Goal: Task Accomplishment & Management: Manage account settings

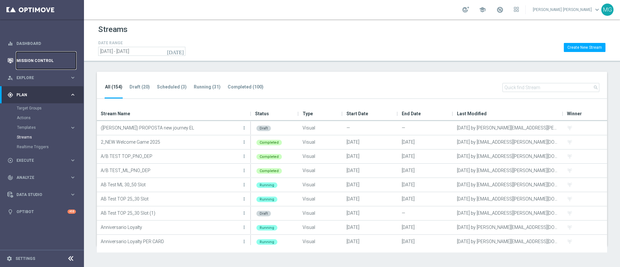
click at [33, 59] on link "Mission Control" at bounding box center [45, 60] width 59 height 17
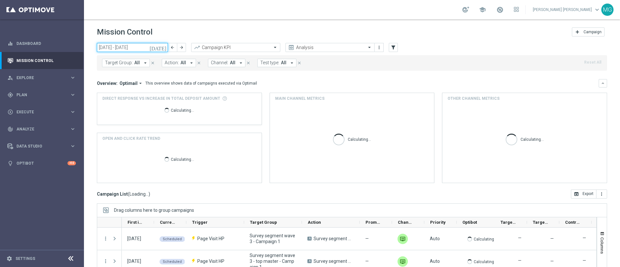
click at [126, 47] on input "[DATE] - [DATE]" at bounding box center [132, 47] width 71 height 9
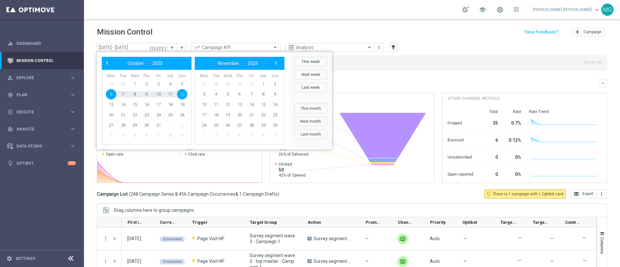
click at [410, 38] on header "Mission Control add Campaign" at bounding box center [352, 31] width 536 height 24
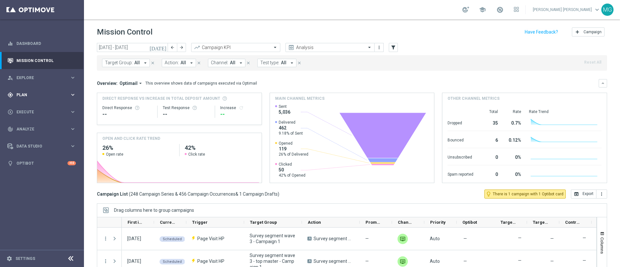
click at [49, 99] on div "gps_fixed Plan keyboard_arrow_right" at bounding box center [41, 94] width 83 height 17
click at [35, 109] on link "Target Groups" at bounding box center [42, 108] width 50 height 5
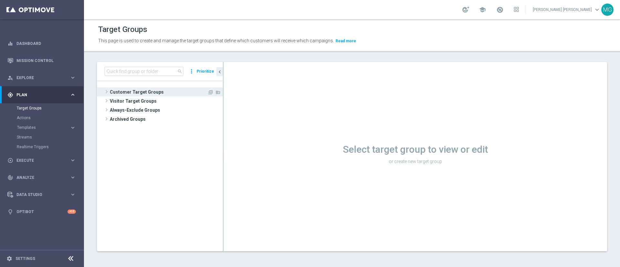
click at [140, 90] on span "Customer Target Groups" at bounding box center [159, 91] width 98 height 9
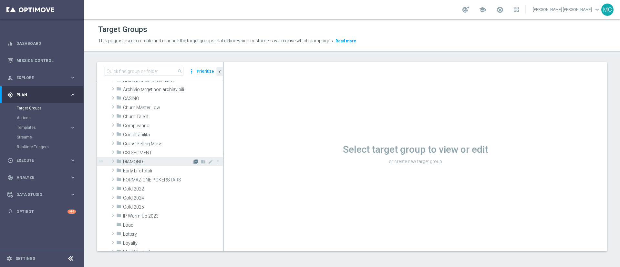
scroll to position [21, 0]
click at [139, 171] on span "Early Life totali" at bounding box center [157, 170] width 69 height 5
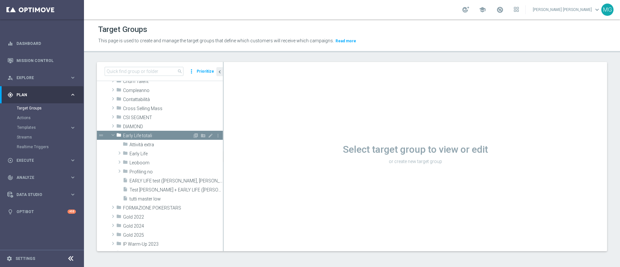
scroll to position [57, 0]
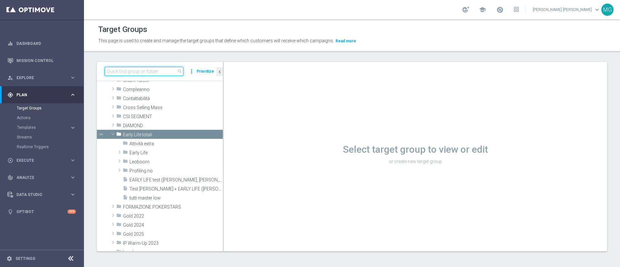
click at [140, 71] on input at bounding box center [144, 71] width 79 height 9
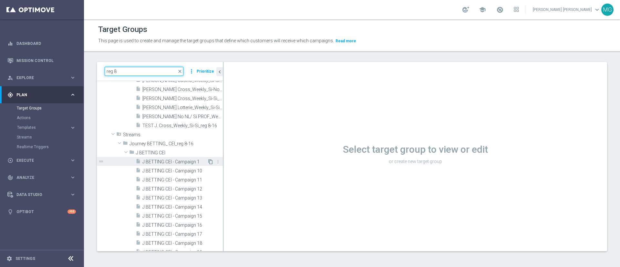
scroll to position [0, 0]
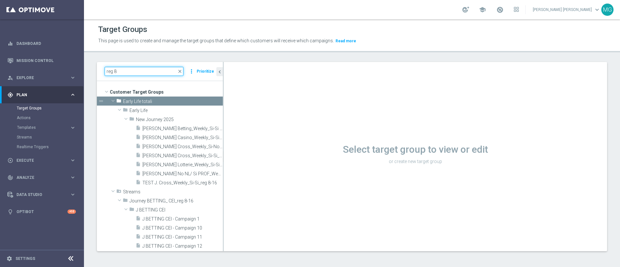
drag, startPoint x: 128, startPoint y: 71, endPoint x: 94, endPoint y: 81, distance: 35.3
click at [93, 82] on div "reg 8 close more_vert Prioritize Customer Target Groups library_add create_new_…" at bounding box center [352, 161] width 536 height 199
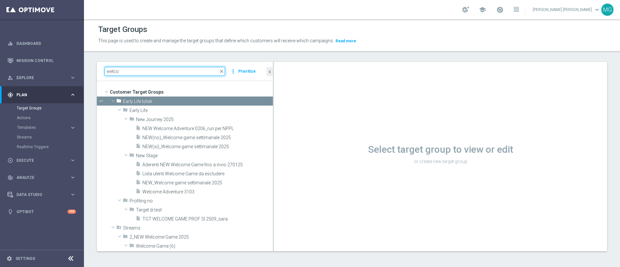
drag, startPoint x: 223, startPoint y: 82, endPoint x: 311, endPoint y: 89, distance: 87.8
click at [311, 89] on as-split "welco close more_vert Prioritize Customer Target Groups library_add create_new_…" at bounding box center [352, 156] width 510 height 189
type input "welco"
click at [54, 176] on span "Analyze" at bounding box center [42, 178] width 53 height 4
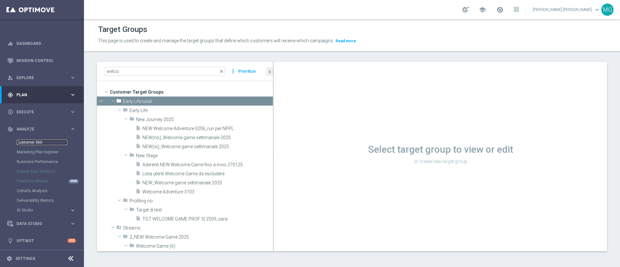
click at [34, 143] on link "Customer 360" at bounding box center [42, 142] width 50 height 5
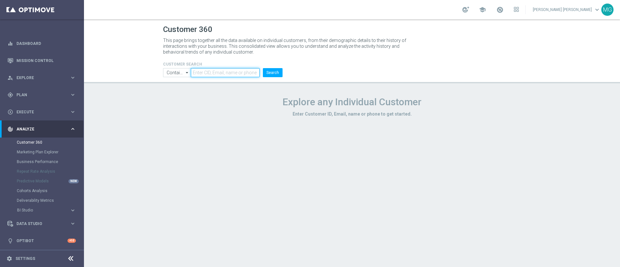
click at [212, 73] on input "text" at bounding box center [225, 72] width 69 height 9
click at [207, 69] on input "text" at bounding box center [225, 72] width 69 height 9
paste input "6776807"
type input "6776807"
click at [273, 73] on button "Search" at bounding box center [273, 72] width 20 height 9
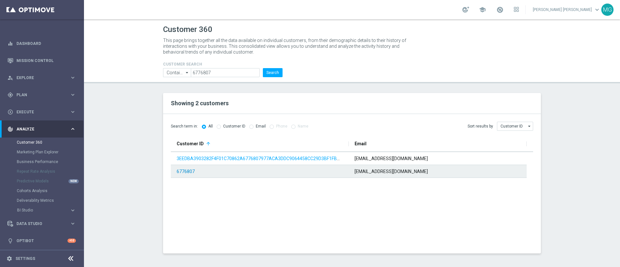
click at [185, 172] on link "6776807" at bounding box center [186, 171] width 18 height 5
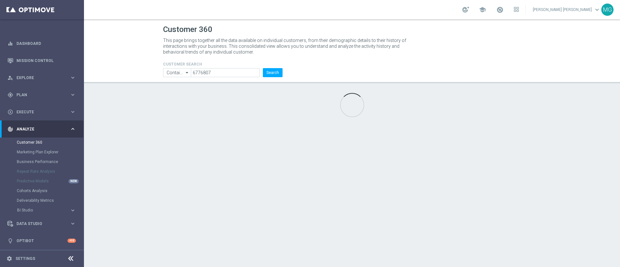
type input "Last 30 days"
type input "Total Deposit Amount"
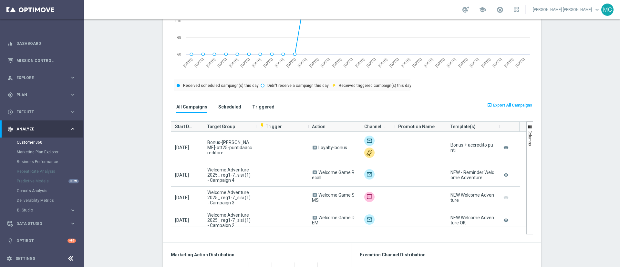
click at [135, 163] on section "ALL MARKETING FLAG AND NEWSLETTER: YES more_vert CONSENT STATUS View Consent Hi…" at bounding box center [352, 248] width 536 height 1022
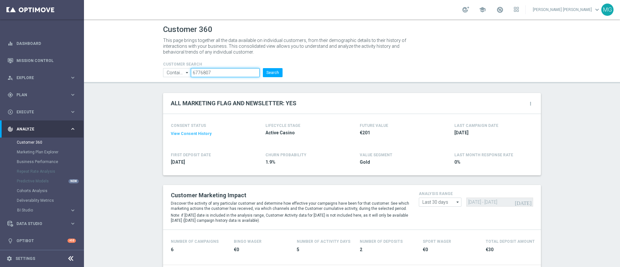
drag, startPoint x: 212, startPoint y: 72, endPoint x: 179, endPoint y: 76, distance: 33.6
click at [179, 76] on ul "Contains Contains arrow_drop_down Drag here to set row groups Drag here to set …" at bounding box center [222, 72] width 123 height 9
click at [213, 73] on input "6776807" at bounding box center [225, 72] width 69 height 9
drag, startPoint x: 213, startPoint y: 73, endPoint x: 175, endPoint y: 76, distance: 38.5
click at [175, 76] on ul "Contains Contains arrow_drop_down Drag here to set row groups Drag here to set …" at bounding box center [222, 72] width 123 height 9
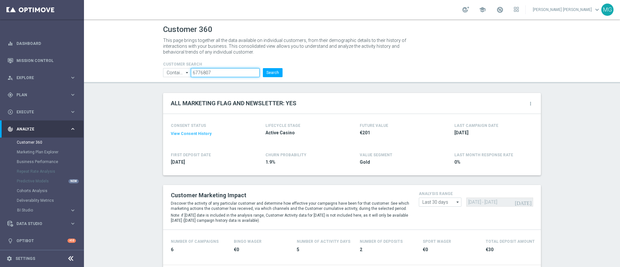
paste input "15861"
type input "6715861"
click at [273, 74] on button "Search" at bounding box center [273, 72] width 20 height 9
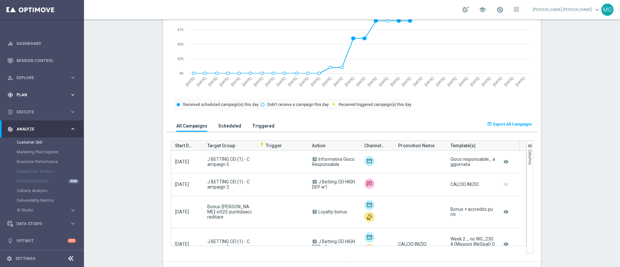
click at [27, 97] on div "gps_fixed Plan" at bounding box center [38, 95] width 62 height 6
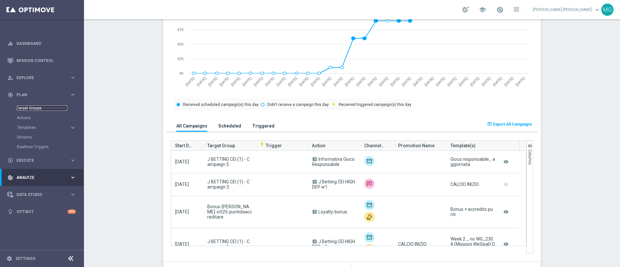
click at [35, 108] on link "Target Groups" at bounding box center [42, 108] width 50 height 5
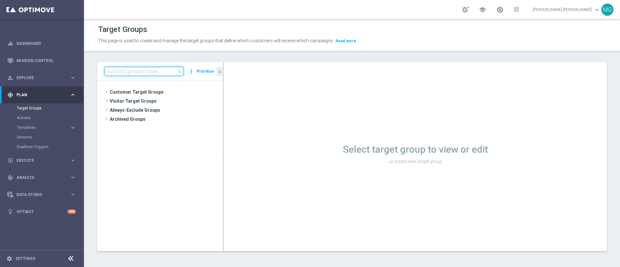
click at [131, 75] on input at bounding box center [144, 71] width 79 height 9
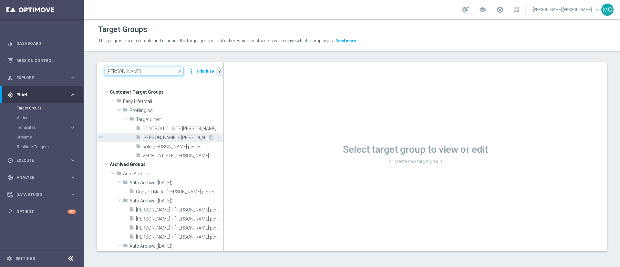
type input "[PERSON_NAME]"
click at [171, 138] on span "[PERSON_NAME] + [PERSON_NAME] per test" at bounding box center [175, 137] width 66 height 5
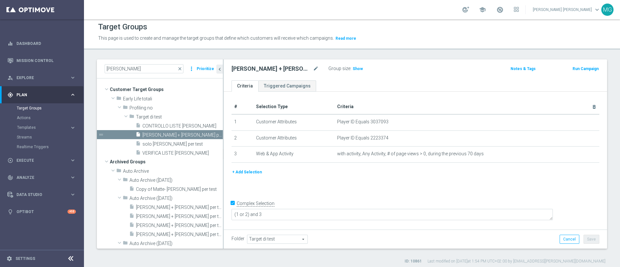
scroll to position [3, 0]
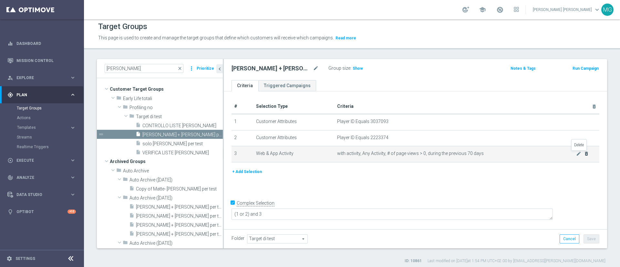
click at [584, 155] on icon "delete_forever" at bounding box center [586, 153] width 5 height 5
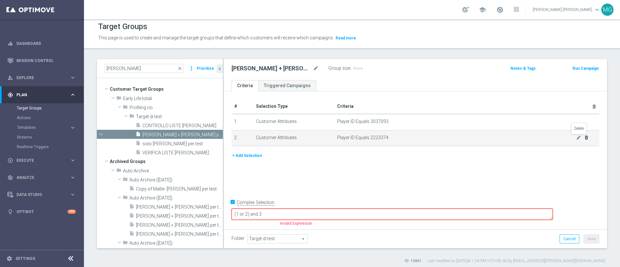
click at [584, 137] on icon "delete_forever" at bounding box center [586, 137] width 5 height 5
checkbox input "false"
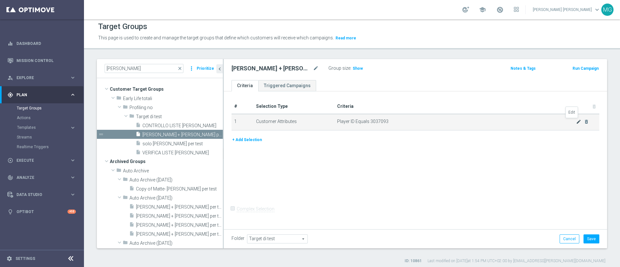
click at [576, 123] on icon "mode_edit" at bounding box center [578, 121] width 5 height 5
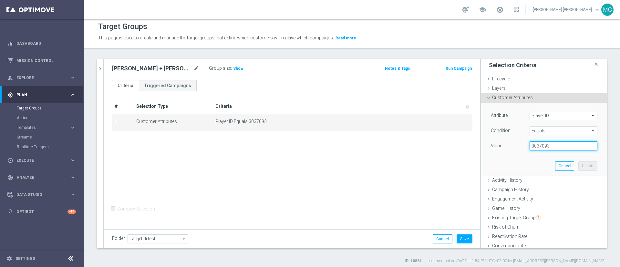
drag, startPoint x: 538, startPoint y: 145, endPoint x: 489, endPoint y: 139, distance: 49.2
click at [491, 139] on div "Attribute Player ID Player ID arrow_drop_down search Condition Equals Equals ar…" at bounding box center [544, 131] width 107 height 41
paste input "6776807"
type input "6776807"
click at [578, 166] on button "Update" at bounding box center [587, 165] width 19 height 9
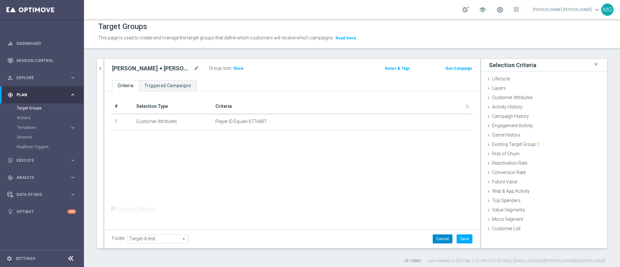
click at [436, 237] on button "Cancel" at bounding box center [443, 238] width 20 height 9
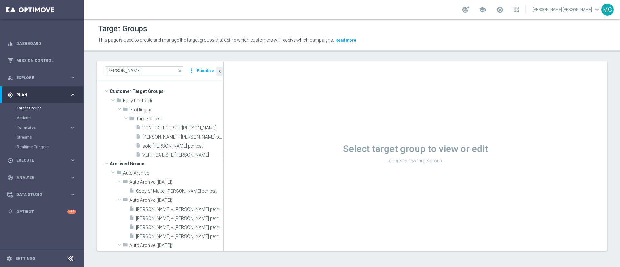
scroll to position [1, 0]
click at [175, 156] on span "VERIFICA LISTE [PERSON_NAME]" at bounding box center [175, 154] width 66 height 5
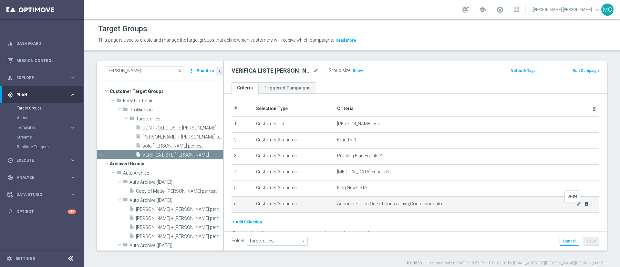
click at [584, 207] on icon "delete_forever" at bounding box center [586, 203] width 5 height 5
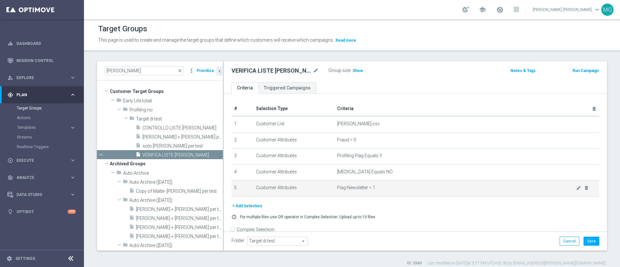
click at [572, 192] on td "Flag Newsletter = 1 mode_edit delete_forever" at bounding box center [466, 188] width 265 height 16
click at [584, 187] on icon "delete_forever" at bounding box center [586, 187] width 5 height 5
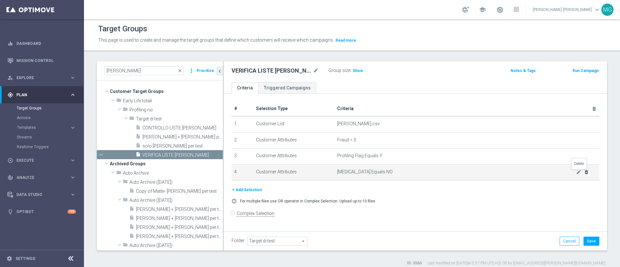
click at [584, 172] on icon "delete_forever" at bounding box center [586, 171] width 5 height 5
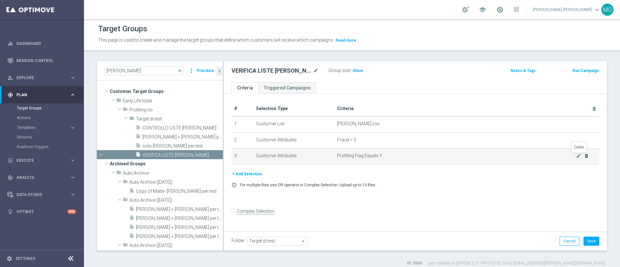
click at [584, 157] on icon "delete_forever" at bounding box center [586, 155] width 5 height 5
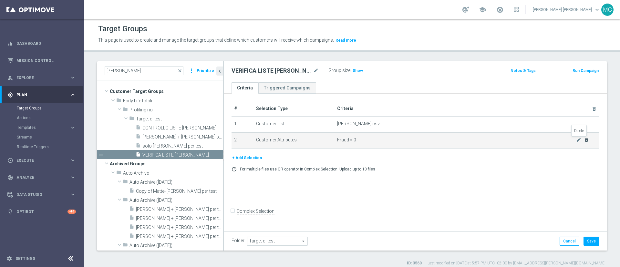
click at [584, 140] on icon "delete_forever" at bounding box center [586, 139] width 5 height 5
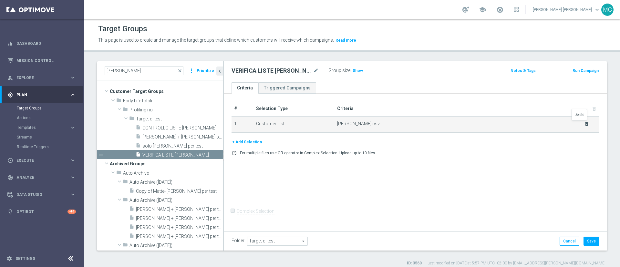
click at [584, 122] on icon "delete_forever" at bounding box center [586, 123] width 5 height 5
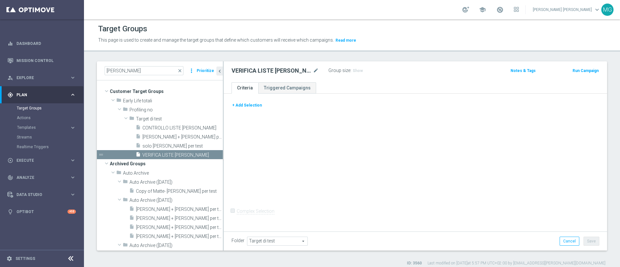
click at [249, 104] on button "+ Add Selection" at bounding box center [246, 105] width 31 height 7
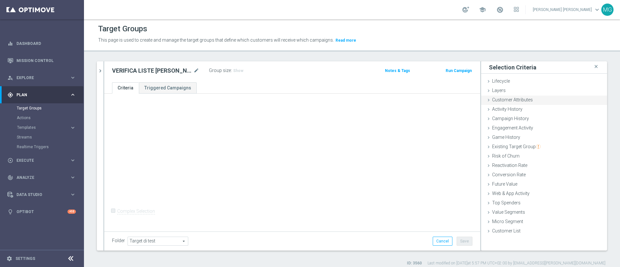
click at [521, 101] on span "Customer Attributes" at bounding box center [512, 99] width 41 height 5
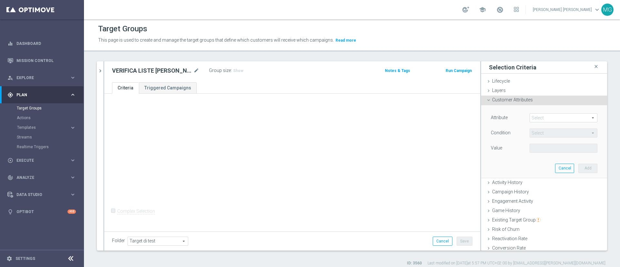
click at [532, 118] on span at bounding box center [563, 118] width 67 height 8
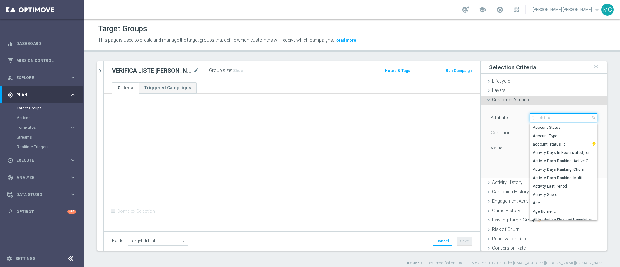
click at [532, 118] on input "search" at bounding box center [563, 117] width 68 height 9
type input "id"
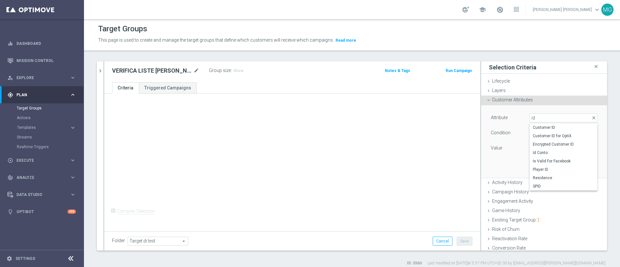
click at [533, 130] on label "Customer ID" at bounding box center [563, 127] width 68 height 8
type input "Customer ID"
type input "="
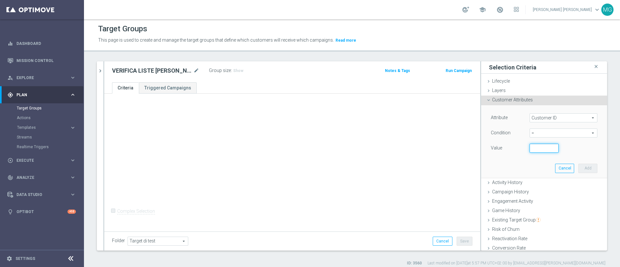
click at [529, 149] on input "number" at bounding box center [543, 148] width 29 height 9
paste input "6776807"
type input "6776807"
click at [578, 169] on button "Add" at bounding box center [587, 168] width 19 height 9
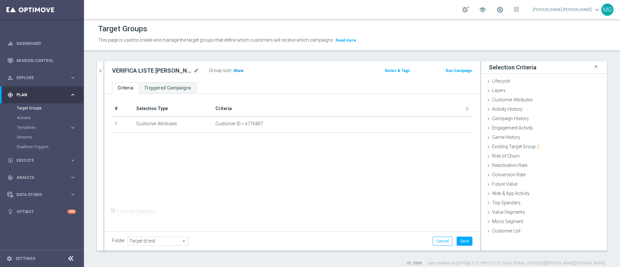
click at [233, 71] on span "Show" at bounding box center [238, 70] width 10 height 5
click at [460, 240] on button "Save" at bounding box center [465, 241] width 16 height 9
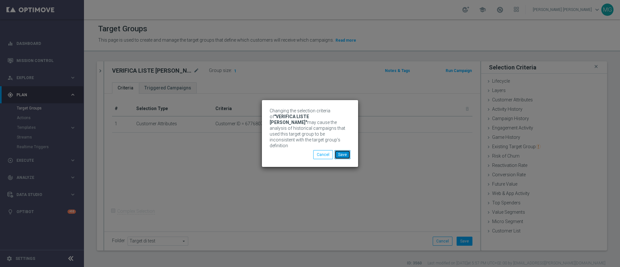
click at [346, 151] on button "Save" at bounding box center [342, 154] width 16 height 9
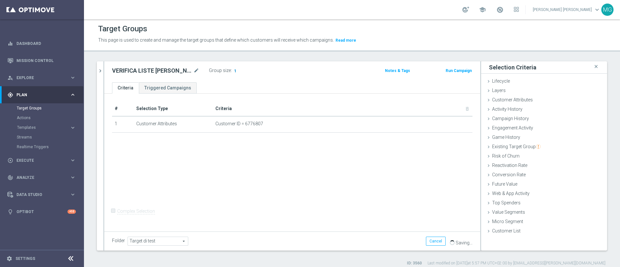
click at [233, 71] on span "1" at bounding box center [235, 71] width 4 height 6
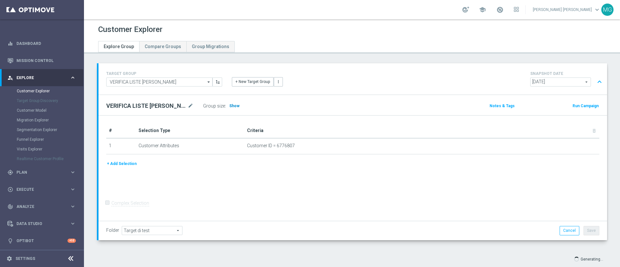
click at [229, 104] on span "Show" at bounding box center [234, 106] width 10 height 5
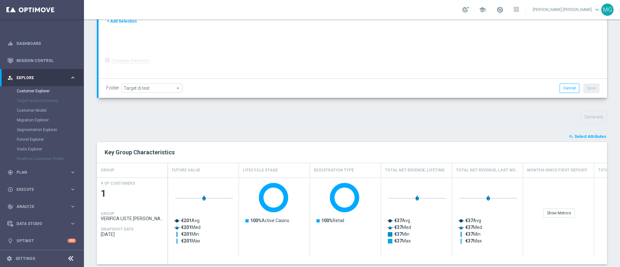
scroll to position [143, 0]
click at [581, 138] on button "playlist_add_check Select Attributes" at bounding box center [587, 135] width 39 height 7
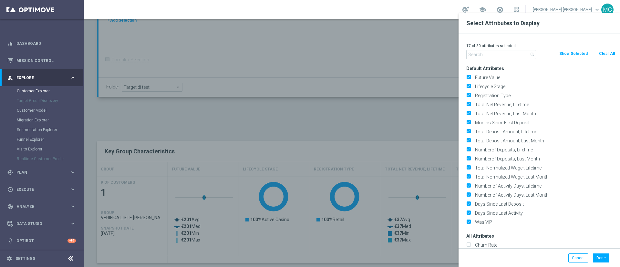
click at [609, 55] on button "Clear All" at bounding box center [606, 53] width 17 height 7
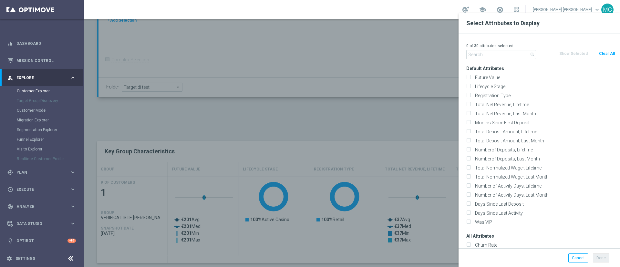
checkbox input "false"
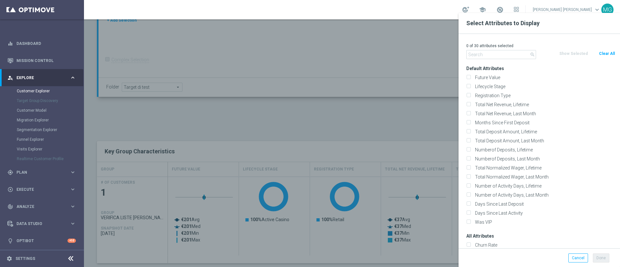
checkbox input "false"
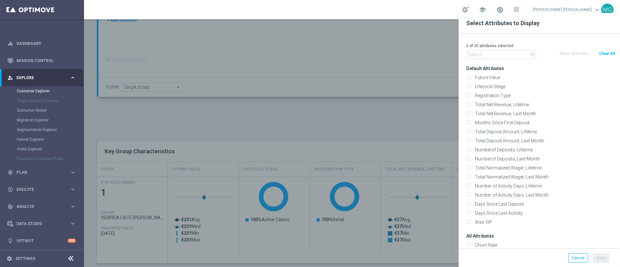
checkbox input "false"
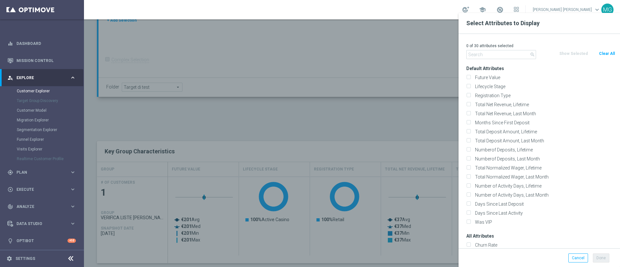
checkbox input "false"
click at [491, 54] on input "text" at bounding box center [501, 54] width 70 height 9
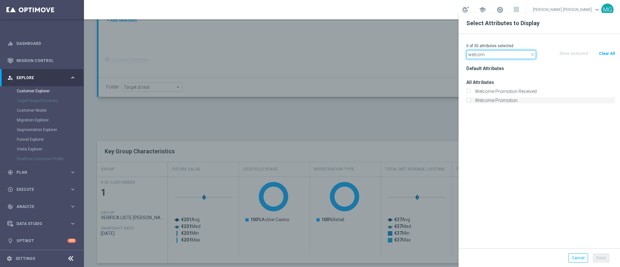
type input "welcom"
click at [499, 101] on label "Welcome Promotion" at bounding box center [544, 101] width 142 height 6
click at [470, 101] on input "Welcome Promotion" at bounding box center [468, 101] width 4 height 4
checkbox input "true"
click at [604, 261] on button "Done" at bounding box center [601, 257] width 16 height 9
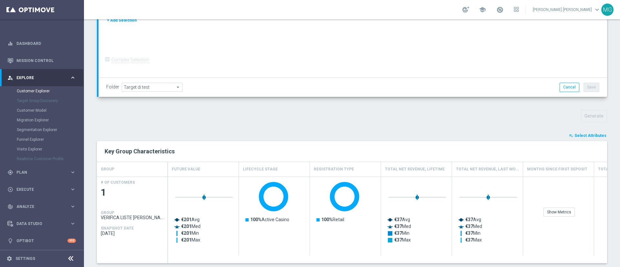
type input "Search"
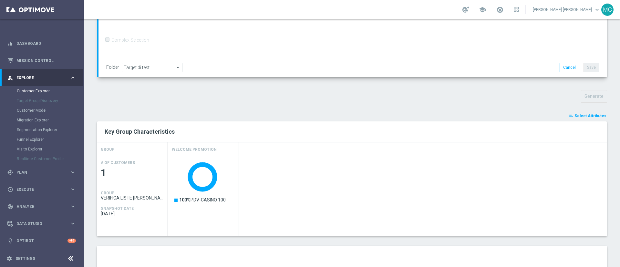
scroll to position [162, 0]
click at [26, 175] on div "gps_fixed Plan keyboard_arrow_right" at bounding box center [41, 172] width 83 height 17
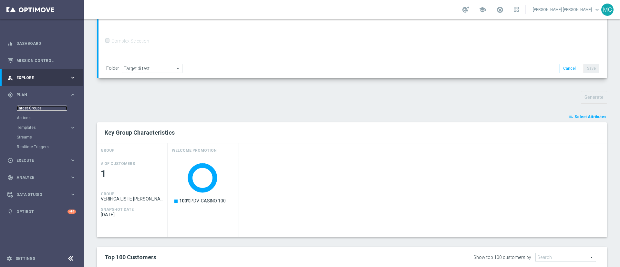
click at [35, 108] on link "Target Groups" at bounding box center [42, 108] width 50 height 5
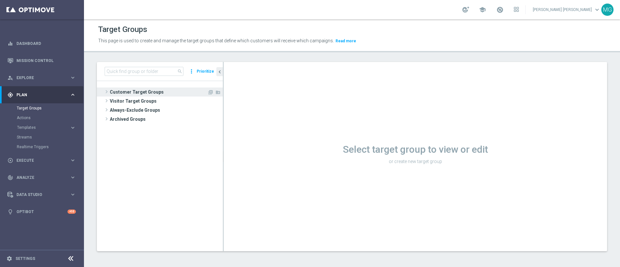
click at [144, 93] on span "Customer Target Groups" at bounding box center [159, 91] width 98 height 9
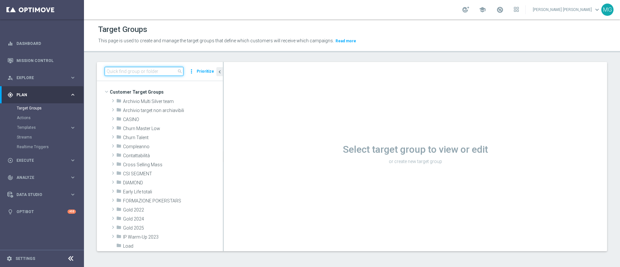
click at [137, 72] on input at bounding box center [144, 71] width 79 height 9
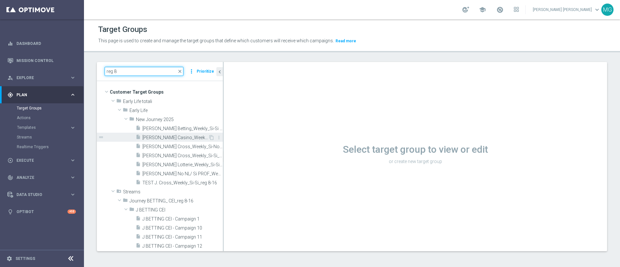
type input "reg 8"
click at [184, 137] on span "[PERSON_NAME] Casino_Weekly_Si-Si- reg 8-16" at bounding box center [175, 137] width 66 height 5
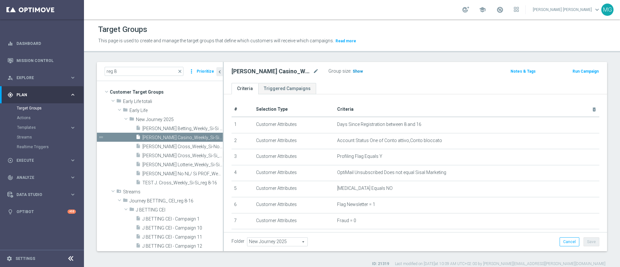
click at [359, 71] on span "Show" at bounding box center [358, 71] width 10 height 5
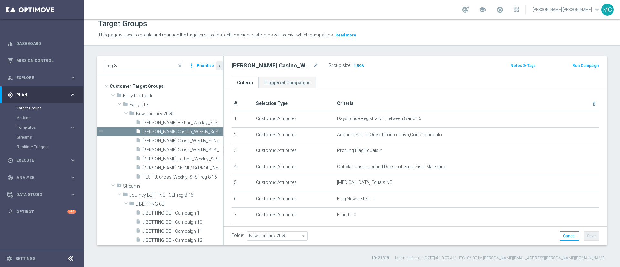
click at [358, 67] on span "1,596" at bounding box center [358, 66] width 11 height 6
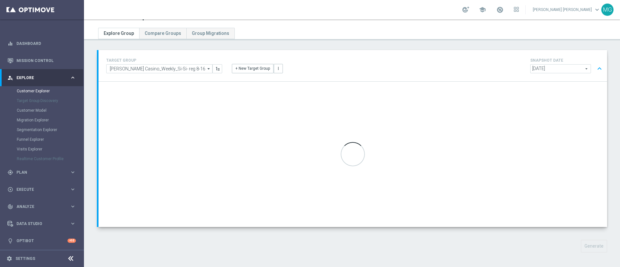
scroll to position [15, 0]
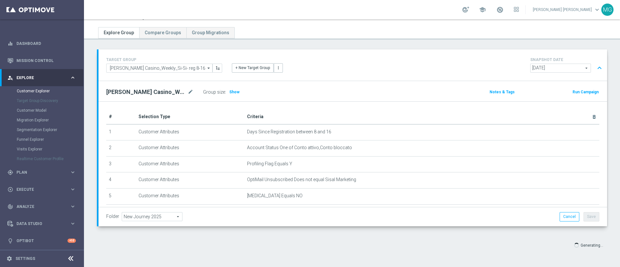
scroll to position [14, 0]
click at [309, 240] on div "Generating..." at bounding box center [352, 245] width 520 height 12
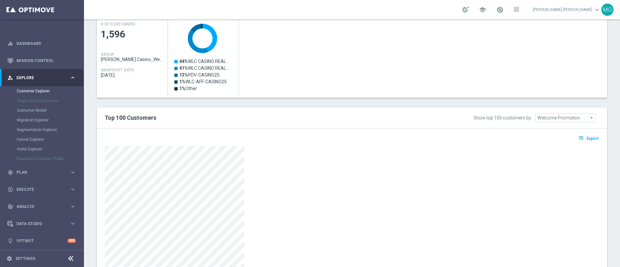
scroll to position [301, 0]
click at [586, 138] on span "Export" at bounding box center [592, 139] width 12 height 5
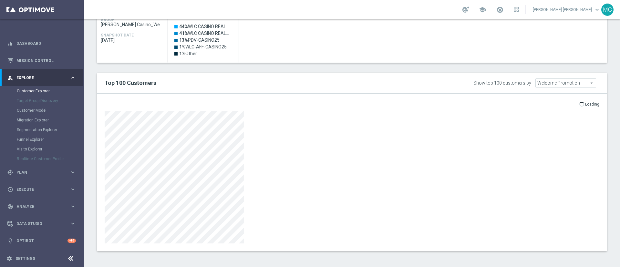
scroll to position [337, 0]
